Goal: Task Accomplishment & Management: Complete application form

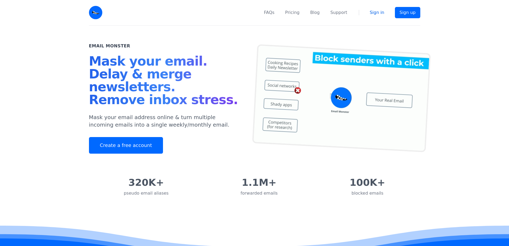
click at [382, 15] on link "Sign in" at bounding box center [377, 12] width 15 height 6
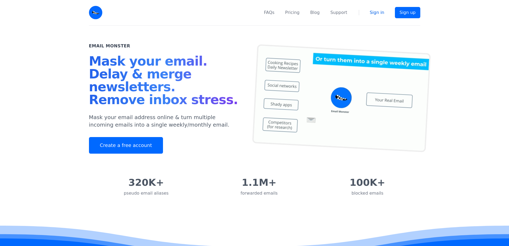
click at [382, 15] on link "Sign in" at bounding box center [377, 12] width 15 height 6
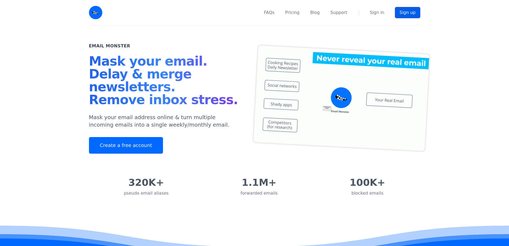
click at [411, 13] on link "Sign up" at bounding box center [407, 12] width 25 height 11
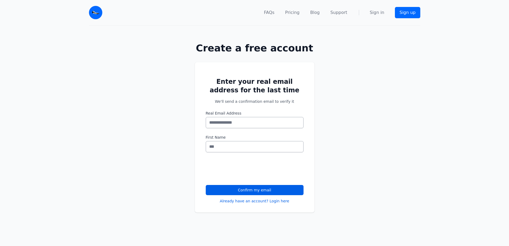
click at [238, 121] on input "Real Email Address" at bounding box center [255, 122] width 98 height 11
click at [365, 127] on div "Enter your real email address for the last time We'll send a confirmation email…" at bounding box center [254, 143] width 509 height 180
click at [250, 123] on input "Real Email Address" at bounding box center [255, 122] width 98 height 11
click at [249, 147] on input "First Name" at bounding box center [255, 146] width 98 height 11
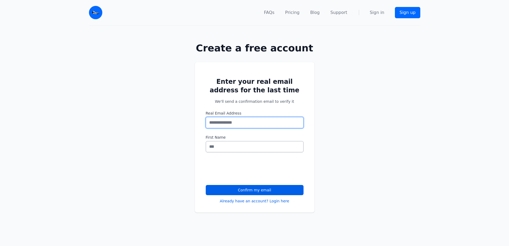
click at [251, 124] on input "Real Email Address" at bounding box center [255, 122] width 98 height 11
type input "*"
click at [246, 122] on input "**********" at bounding box center [255, 122] width 98 height 11
type input "**********"
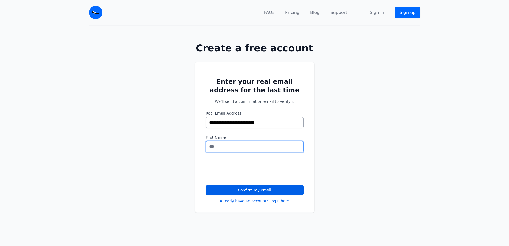
click at [255, 145] on input "First Name" at bounding box center [255, 146] width 98 height 11
type input "*"
type input "****"
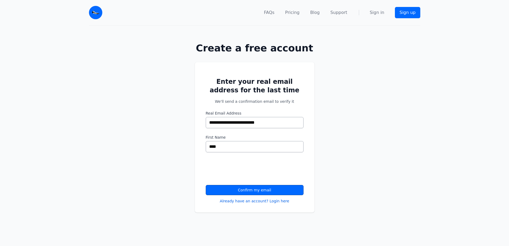
click at [241, 192] on button "Confirm my email" at bounding box center [255, 190] width 98 height 10
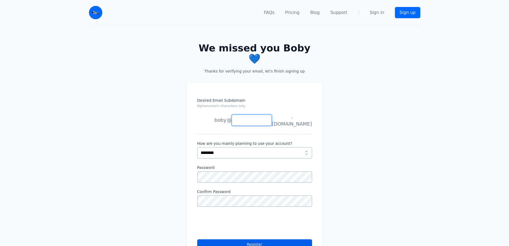
click at [250, 114] on input "Desired Email Subdomain Alphanumeric characters only" at bounding box center [252, 119] width 40 height 11
click at [295, 147] on select "**********" at bounding box center [254, 152] width 115 height 11
select select "**********"
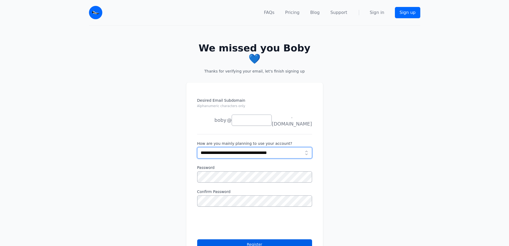
click at [197, 147] on select "**********" at bounding box center [254, 152] width 115 height 11
click at [258, 114] on input "Desired Email Subdomain Alphanumeric characters only" at bounding box center [252, 119] width 40 height 11
type input "*"
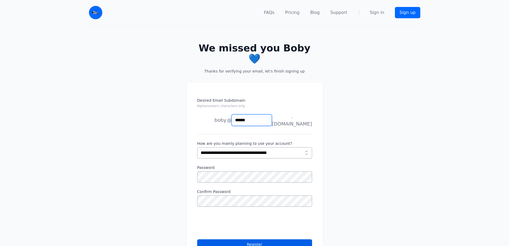
type input "******"
click at [181, 163] on div "Desired Email Subdomain Alphanumeric characters only boby joe news anything @ *…" at bounding box center [254, 181] width 509 height 214
click at [168, 161] on div "Desired Email Subdomain Alphanumeric characters only boby joe news anything @ *…" at bounding box center [254, 181] width 509 height 214
click at [165, 161] on div "Desired Email Subdomain Alphanumeric characters only boby joe news anything @ *…" at bounding box center [254, 181] width 509 height 214
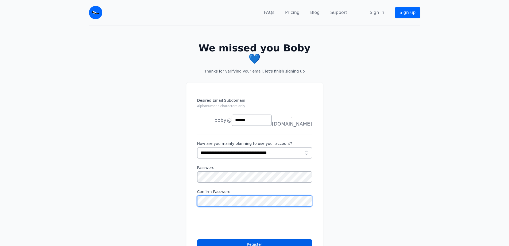
click at [175, 184] on div "Desired Email Subdomain Alphanumeric characters only boby joe news anything @ *…" at bounding box center [254, 181] width 509 height 214
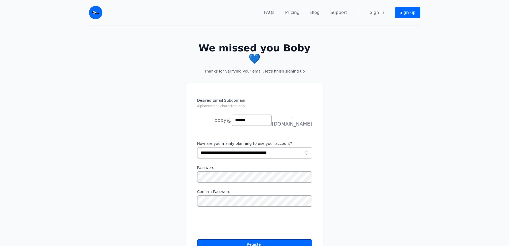
click at [241, 239] on button "Register" at bounding box center [254, 244] width 115 height 10
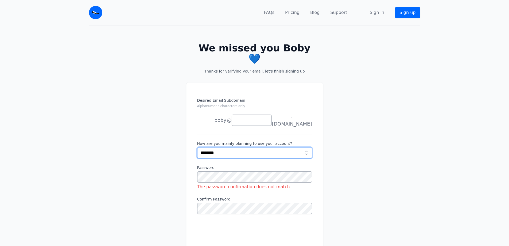
click at [229, 147] on select "**********" at bounding box center [254, 152] width 115 height 11
select select "**********"
click at [197, 147] on select "**********" at bounding box center [254, 152] width 115 height 11
click at [214, 165] on div "Password The password confirmation does not match." at bounding box center [254, 177] width 115 height 25
click at [366, 167] on div "Desired Email Subdomain Alphanumeric characters only boby joe news anything @" at bounding box center [254, 185] width 509 height 222
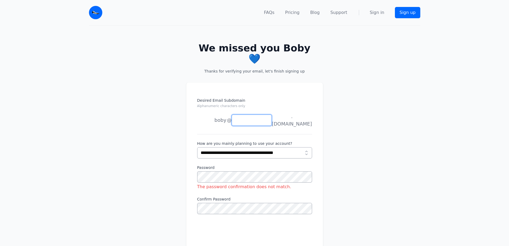
click at [253, 114] on input "Desired Email Subdomain Alphanumeric characters only" at bounding box center [252, 119] width 40 height 11
type input "******"
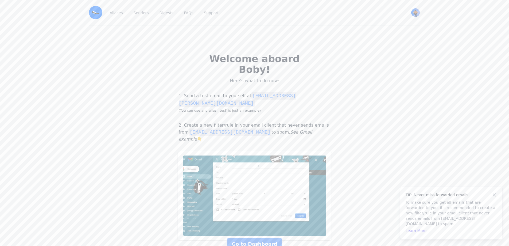
click at [393, 142] on div "Welcome aboard Boby! Here's what to do now: 1. Send a test email to yourself at…" at bounding box center [254, 147] width 509 height 243
click at [255, 238] on link "Go to Dashboard" at bounding box center [254, 244] width 54 height 12
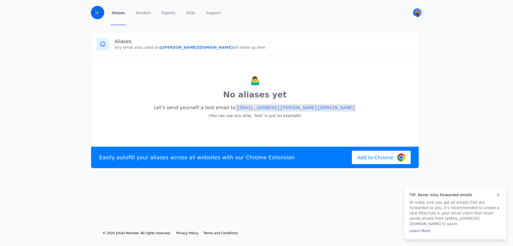
click at [298, 110] on code "[EMAIL_ADDRESS][PERSON_NAME][DOMAIN_NAME]" at bounding box center [295, 107] width 121 height 7
click at [140, 13] on link "Senders" at bounding box center [142, 12] width 17 height 25
click at [165, 13] on link "Digests" at bounding box center [168, 12] width 16 height 25
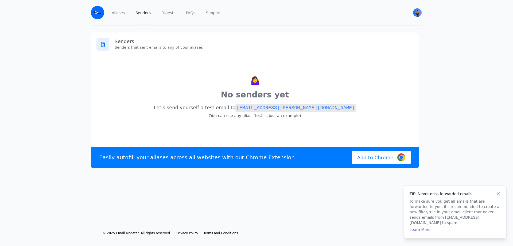
click at [496, 196] on icon at bounding box center [498, 193] width 5 height 5
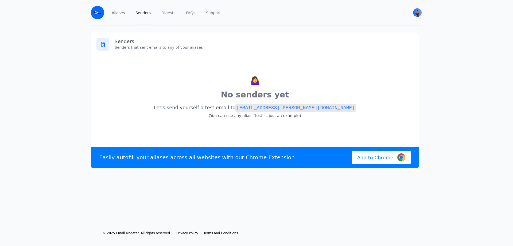
click at [120, 15] on link "Aliases" at bounding box center [118, 12] width 15 height 25
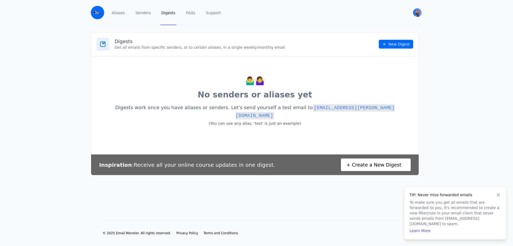
click at [389, 45] on link "New Digest" at bounding box center [396, 44] width 35 height 9
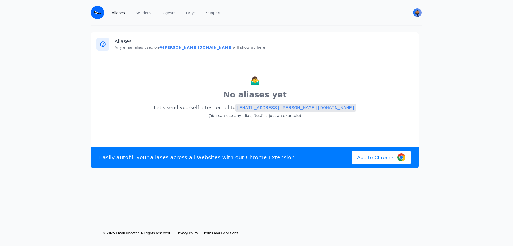
click at [269, 106] on code "[EMAIL_ADDRESS][PERSON_NAME][DOMAIN_NAME]" at bounding box center [295, 107] width 121 height 7
click at [364, 161] on span "Add to Chrome" at bounding box center [375, 157] width 36 height 7
click at [177, 47] on b "@[PERSON_NAME][DOMAIN_NAME]" at bounding box center [195, 47] width 73 height 4
click at [136, 12] on link "Senders" at bounding box center [142, 12] width 17 height 25
click at [102, 47] on icon at bounding box center [103, 44] width 6 height 6
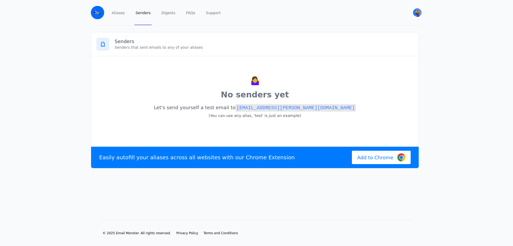
click at [172, 56] on div "🤷‍♀️ No senders yet Let's send yourself a test email to test@hutter.eml.monster…" at bounding box center [255, 100] width 328 height 88
click at [166, 14] on link "Digests" at bounding box center [168, 12] width 16 height 25
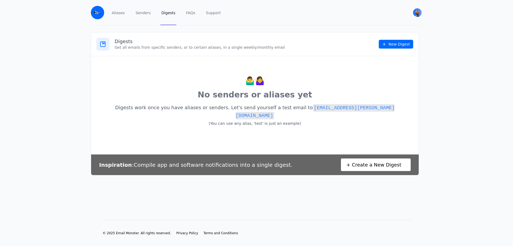
click at [390, 46] on link "New Digest" at bounding box center [396, 44] width 35 height 9
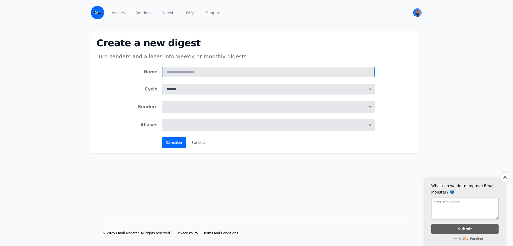
click at [194, 69] on input "Name" at bounding box center [268, 72] width 213 height 11
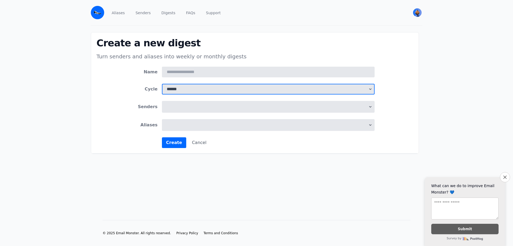
click at [189, 90] on select "****** *******" at bounding box center [268, 89] width 213 height 11
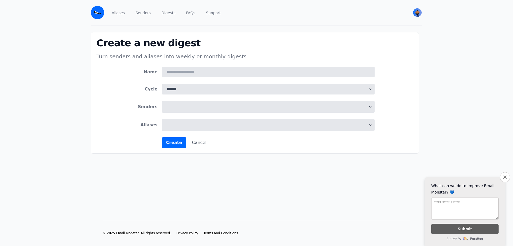
click at [189, 132] on form "Name Cycle ****** ******* Senders Aliases Create Cancel" at bounding box center [254, 107] width 239 height 81
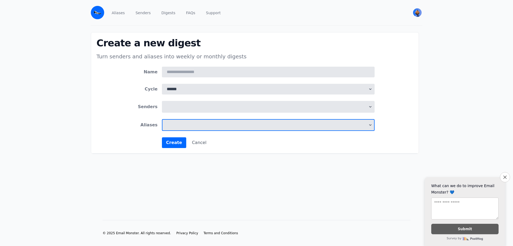
scroll to position [1, 0]
click at [190, 127] on span at bounding box center [268, 125] width 213 height 12
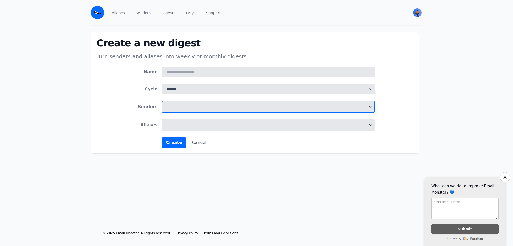
click at [190, 110] on span at bounding box center [268, 107] width 213 height 12
click at [187, 128] on span at bounding box center [268, 125] width 213 height 12
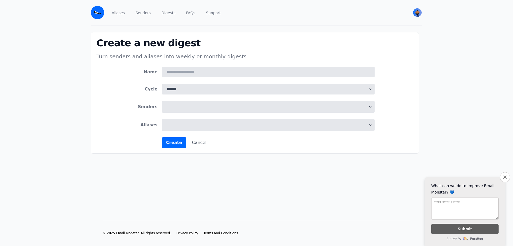
click at [191, 172] on main "Create a new digest Turn senders and aliases into weekly or monthly digests Nam…" at bounding box center [256, 114] width 513 height 177
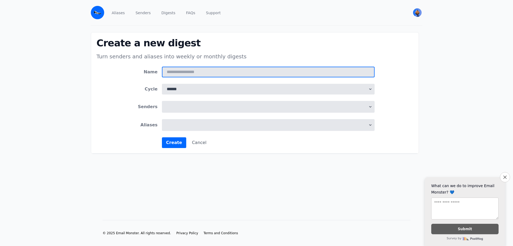
click at [200, 73] on input "Name" at bounding box center [268, 72] width 213 height 11
type input "*****"
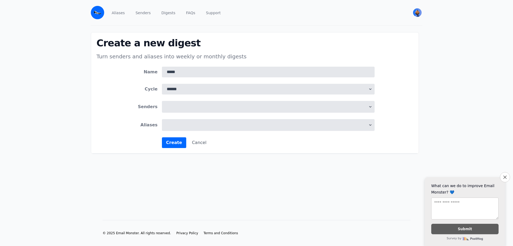
click at [194, 105] on span at bounding box center [268, 107] width 213 height 12
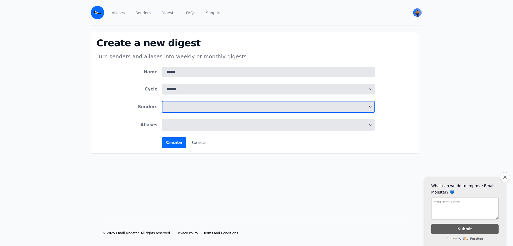
click at [194, 106] on span at bounding box center [268, 107] width 213 height 12
click at [194, 115] on li "No results found" at bounding box center [268, 118] width 212 height 10
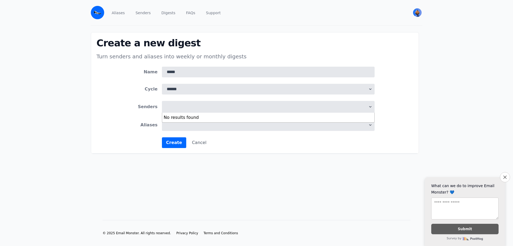
click at [194, 115] on li "No results found" at bounding box center [268, 118] width 212 height 10
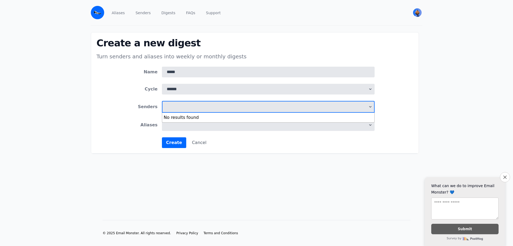
click at [190, 107] on span at bounding box center [268, 107] width 213 height 12
click at [204, 128] on span at bounding box center [268, 125] width 213 height 12
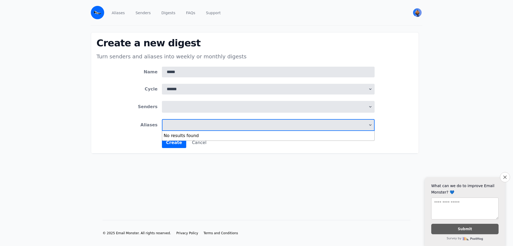
click at [177, 164] on main "Create a new digest Turn senders and aliases into weekly or monthly digests Nam…" at bounding box center [256, 114] width 513 height 177
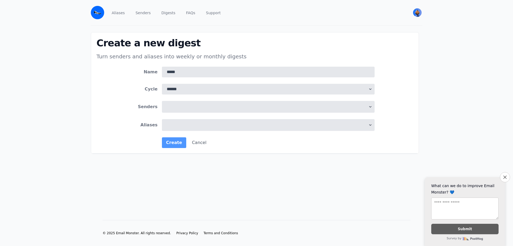
click at [172, 144] on button "Create" at bounding box center [174, 142] width 25 height 11
click at [504, 176] on button "Close survey" at bounding box center [504, 176] width 11 height 11
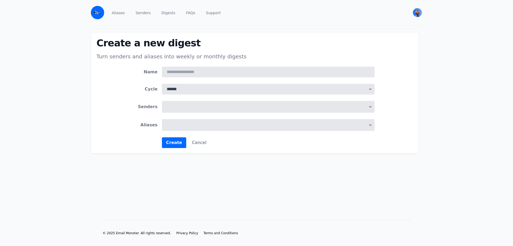
click at [417, 14] on img "User menu" at bounding box center [417, 12] width 9 height 9
click at [374, 67] on link "Pricing" at bounding box center [392, 65] width 59 height 10
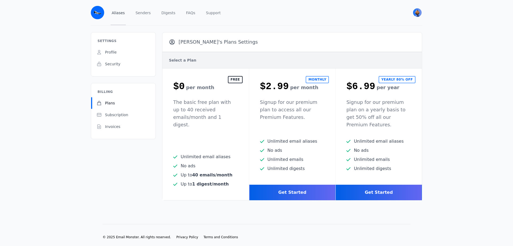
click at [113, 14] on link "Aliases" at bounding box center [118, 12] width 15 height 25
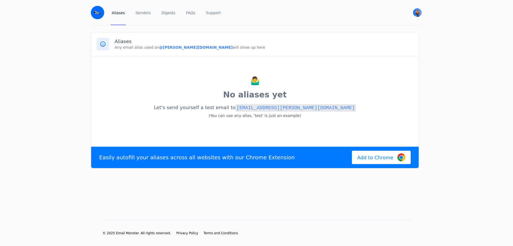
click at [174, 48] on b "@hutter.eml.monster" at bounding box center [195, 47] width 73 height 4
click at [199, 50] on div "Aliases Any email alias used on @hutter.eml.monster will show up here" at bounding box center [255, 44] width 328 height 24
click at [212, 46] on p "Any email alias used on @hutter.eml.monster will show up here" at bounding box center [264, 47] width 299 height 5
click at [195, 48] on p "Any email alias used on @hutter.eml.monster will show up here" at bounding box center [264, 47] width 299 height 5
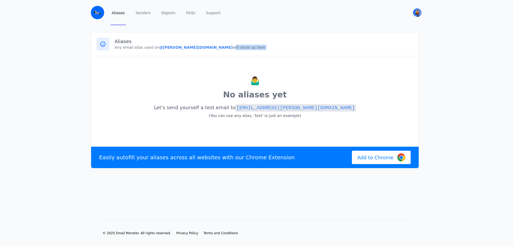
drag, startPoint x: 195, startPoint y: 48, endPoint x: 225, endPoint y: 48, distance: 29.7
click at [225, 48] on p "Any email alias used on @hutter.eml.monster will show up here" at bounding box center [264, 47] width 299 height 5
click at [237, 51] on div "Aliases Any email alias used on @hutter.eml.monster will show up here" at bounding box center [255, 44] width 328 height 24
click at [141, 12] on link "Senders" at bounding box center [142, 12] width 17 height 25
click at [166, 13] on link "Digests" at bounding box center [168, 12] width 16 height 25
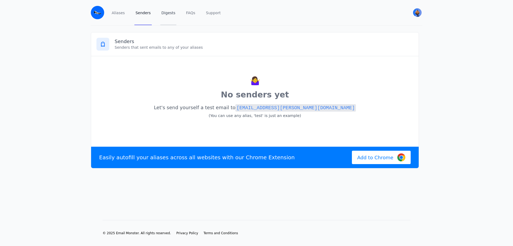
click at [166, 13] on link "Digests" at bounding box center [168, 12] width 16 height 25
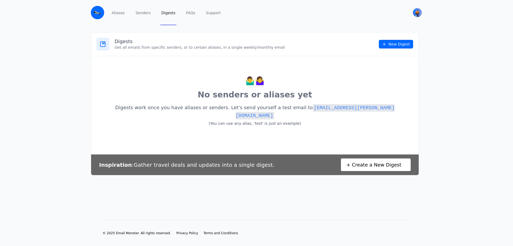
click at [418, 11] on img "User menu" at bounding box center [417, 12] width 9 height 9
click at [375, 66] on link "Pricing" at bounding box center [392, 65] width 59 height 10
click at [360, 108] on code "test@hutter.eml.monster" at bounding box center [315, 111] width 159 height 15
drag, startPoint x: 308, startPoint y: 105, endPoint x: 371, endPoint y: 110, distance: 63.5
click at [371, 110] on p "Digests work once you have aliases or senders. Let's send yourself a test email…" at bounding box center [254, 115] width 317 height 25
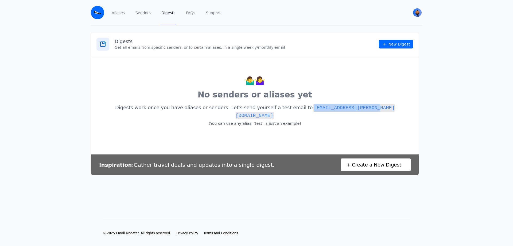
copy p "[EMAIL_ADDRESS][PERSON_NAME][DOMAIN_NAME]"
click at [137, 14] on link "Senders" at bounding box center [142, 12] width 17 height 25
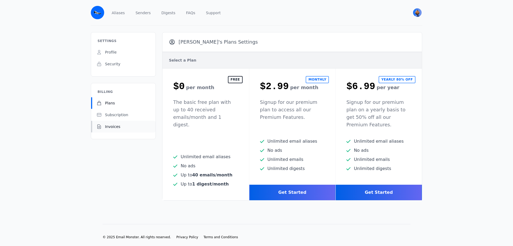
click at [113, 127] on span "Invoices" at bounding box center [112, 126] width 15 height 5
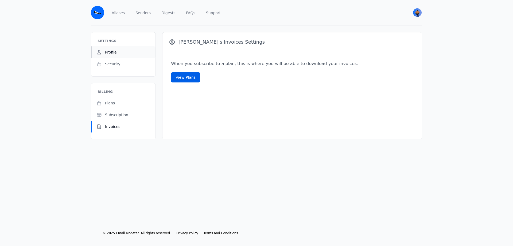
click at [108, 51] on span "Profile" at bounding box center [111, 51] width 12 height 5
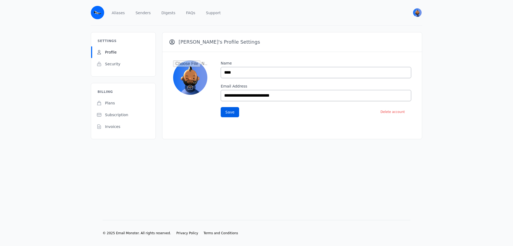
click at [95, 11] on img at bounding box center [97, 12] width 13 height 13
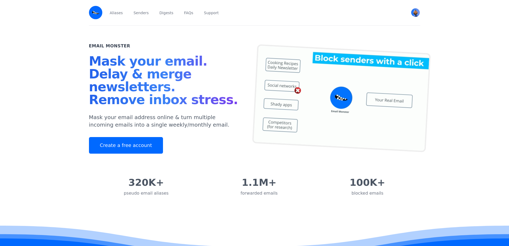
scroll to position [409, 0]
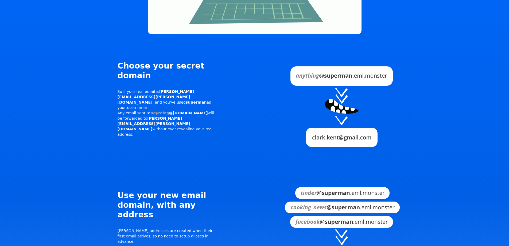
drag, startPoint x: 506, startPoint y: 77, endPoint x: 501, endPoint y: 24, distance: 53.5
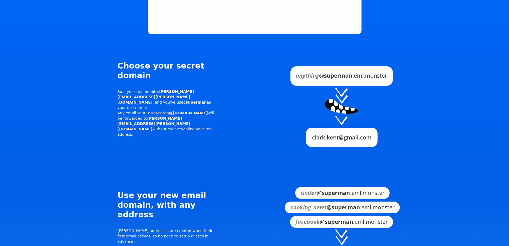
click at [501, 38] on section "We sit between your real email and sites you sign up to Create unlimited tempor…" at bounding box center [254, 197] width 509 height 645
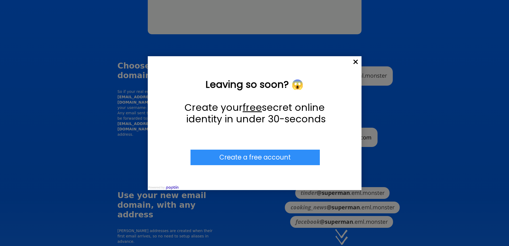
click at [359, 63] on span "×" at bounding box center [356, 62] width 12 height 12
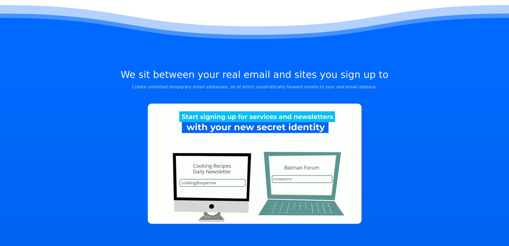
scroll to position [0, 0]
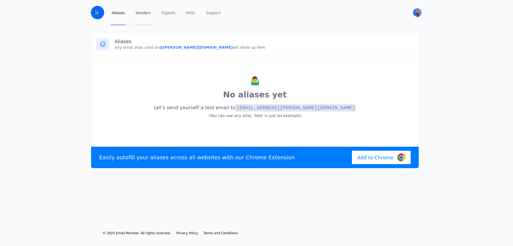
click at [143, 14] on link "Senders" at bounding box center [142, 12] width 17 height 25
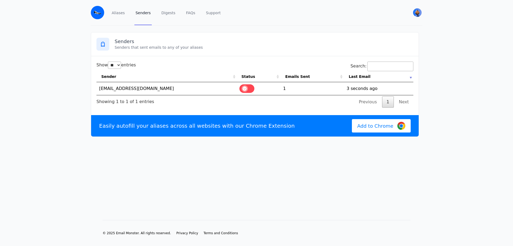
select select "**"
click at [245, 87] on label at bounding box center [246, 88] width 15 height 9
click at [249, 90] on label at bounding box center [246, 88] width 15 height 9
click at [357, 90] on td "1760118741 3 seconds ago" at bounding box center [378, 88] width 69 height 13
click at [119, 90] on td "[EMAIL_ADDRESS][DOMAIN_NAME]" at bounding box center [166, 88] width 140 height 13
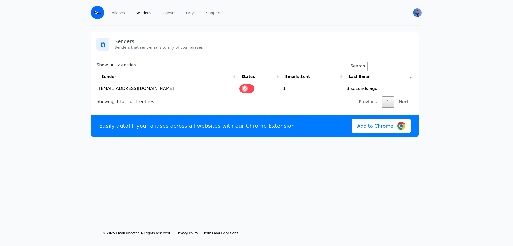
click at [410, 77] on th "Last Email" at bounding box center [378, 76] width 69 height 11
click at [116, 91] on td "[EMAIL_ADDRESS][DOMAIN_NAME]" at bounding box center [166, 88] width 140 height 13
